Goal: Find specific page/section

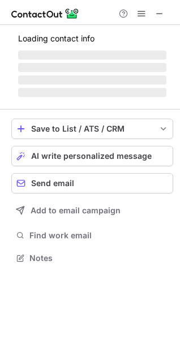
scroll to position [247, 180]
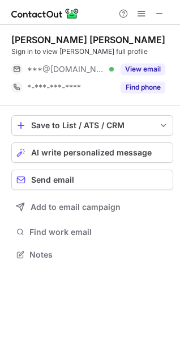
scroll to position [247, 180]
